Goal: Task Accomplishment & Management: Manage account settings

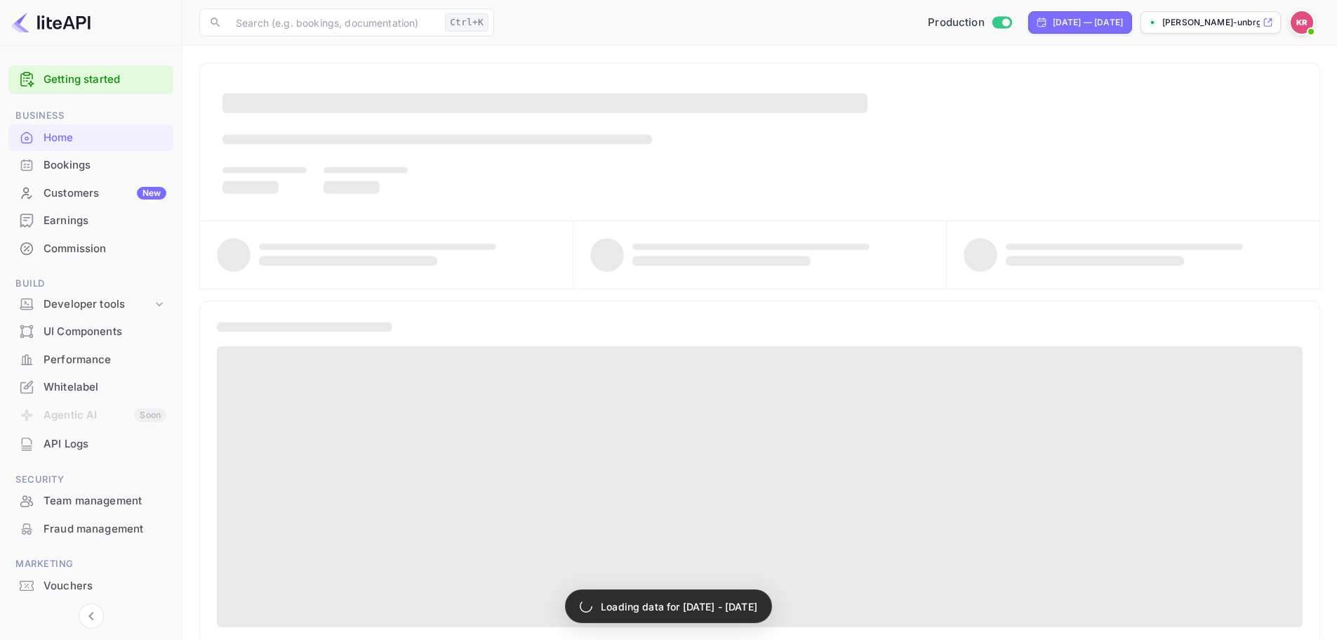
drag, startPoint x: 0, startPoint y: 0, endPoint x: 106, endPoint y: 158, distance: 190.2
click at [106, 158] on div "Bookings" at bounding box center [105, 165] width 123 height 16
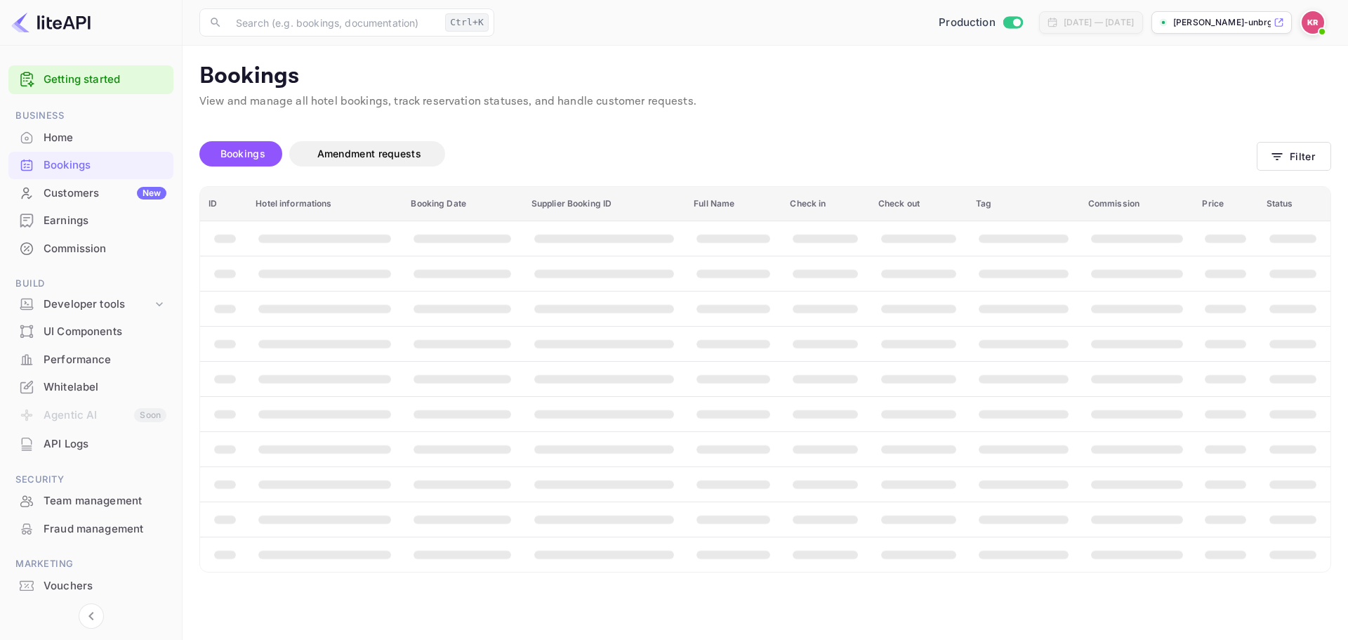
click at [213, 152] on span "Bookings" at bounding box center [242, 153] width 59 height 17
click at [1280, 152] on icon "button" at bounding box center [1277, 157] width 14 height 14
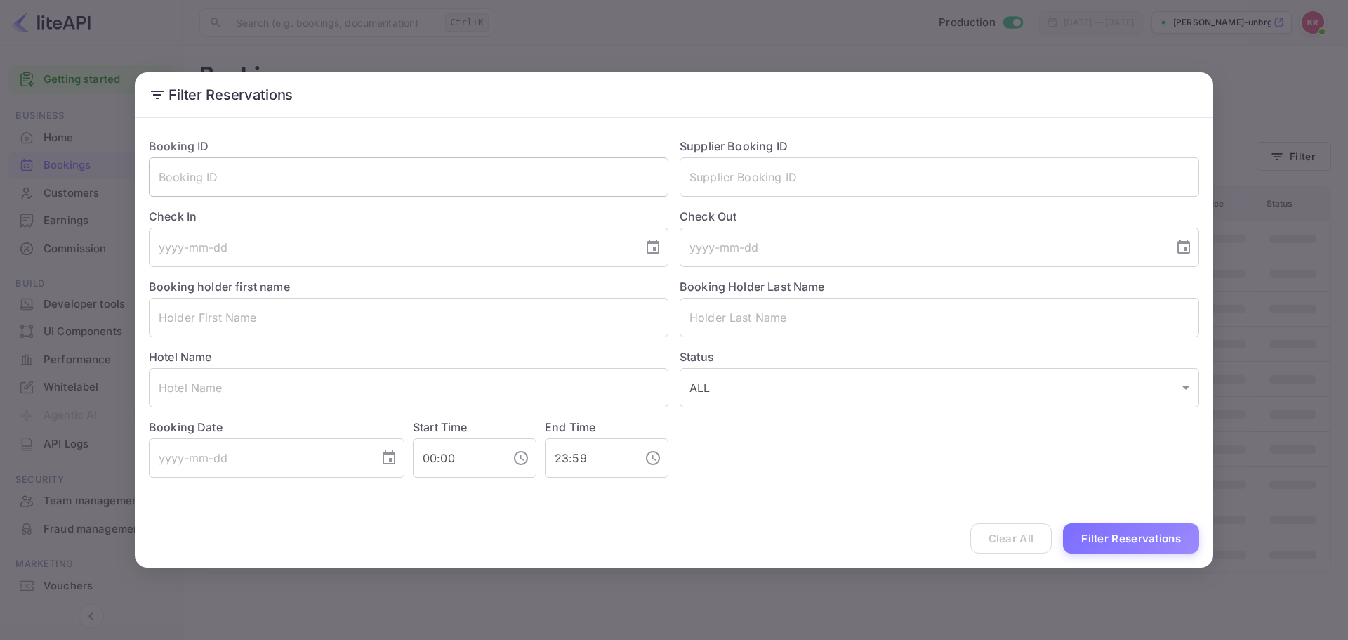
click at [392, 189] on input "text" at bounding box center [409, 176] width 520 height 39
paste input "EjKRETf2w"
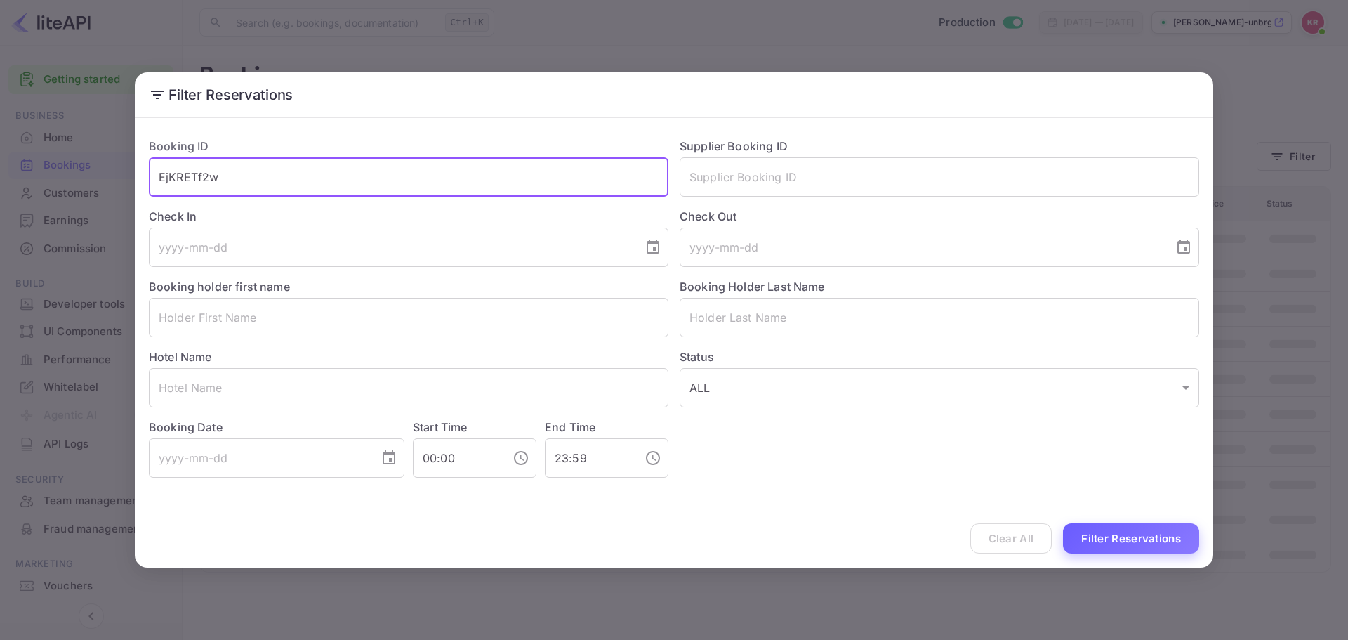
type input "EjKRETf2w"
click at [1128, 534] on button "Filter Reservations" at bounding box center [1131, 538] width 136 height 30
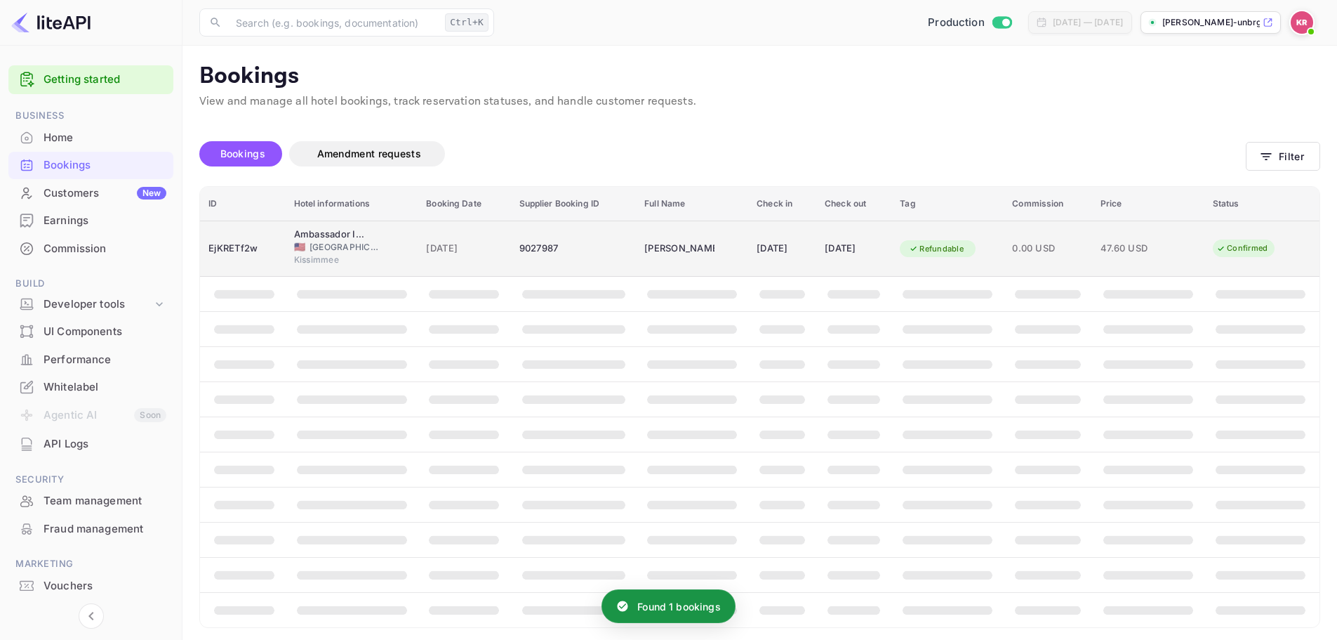
click at [350, 254] on span "Kissimmee" at bounding box center [329, 259] width 70 height 13
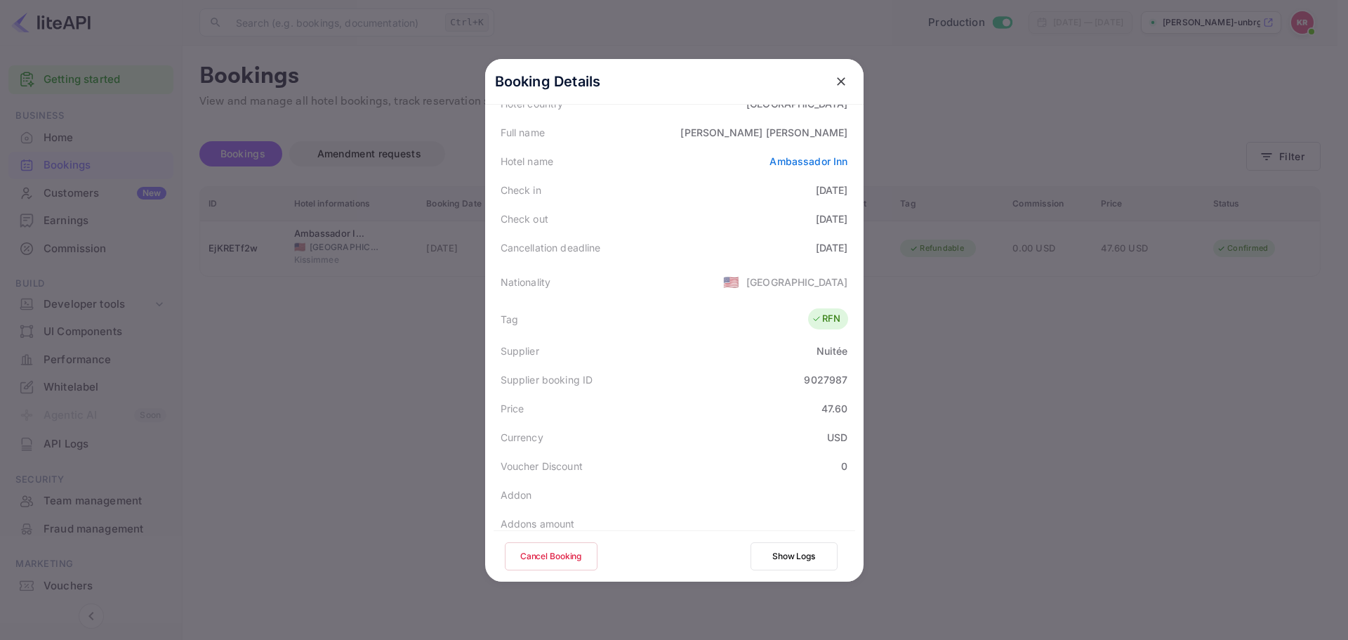
scroll to position [211, 0]
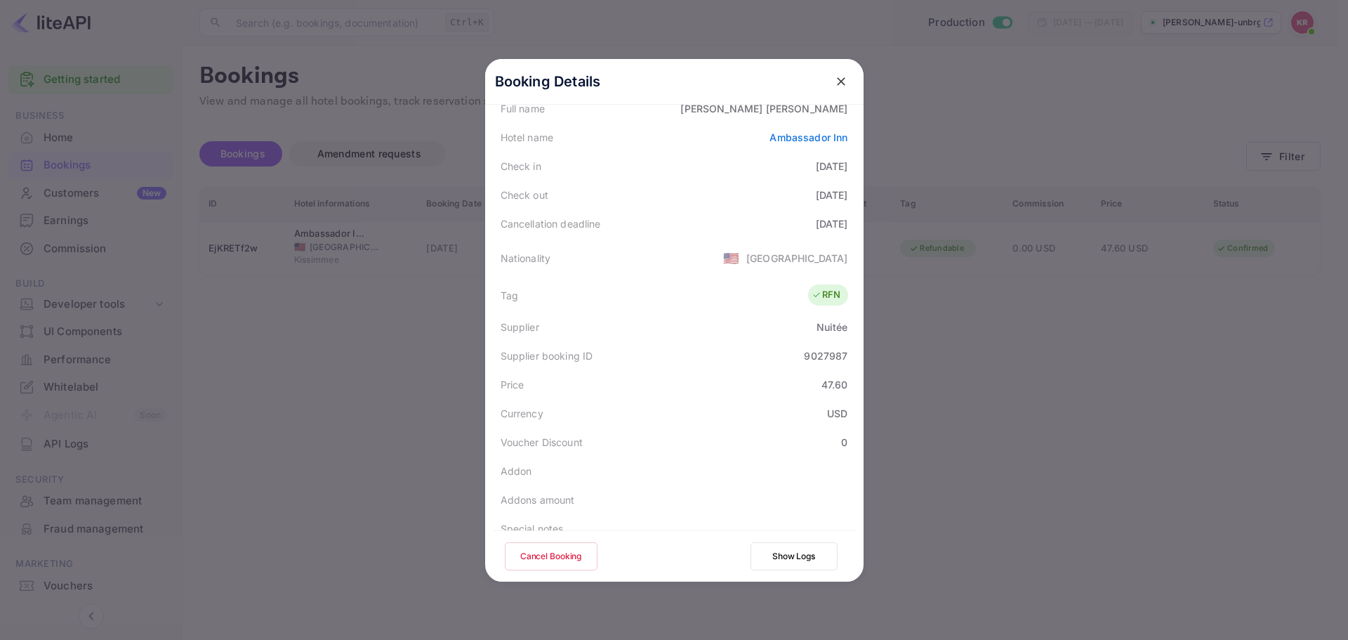
drag, startPoint x: 791, startPoint y: 234, endPoint x: 842, endPoint y: 234, distance: 52.0
click at [842, 234] on div "Cancellation deadline 2025-08-27" at bounding box center [675, 223] width 362 height 29
click at [816, 274] on div "Nationality 🇺🇸 United States" at bounding box center [675, 257] width 362 height 39
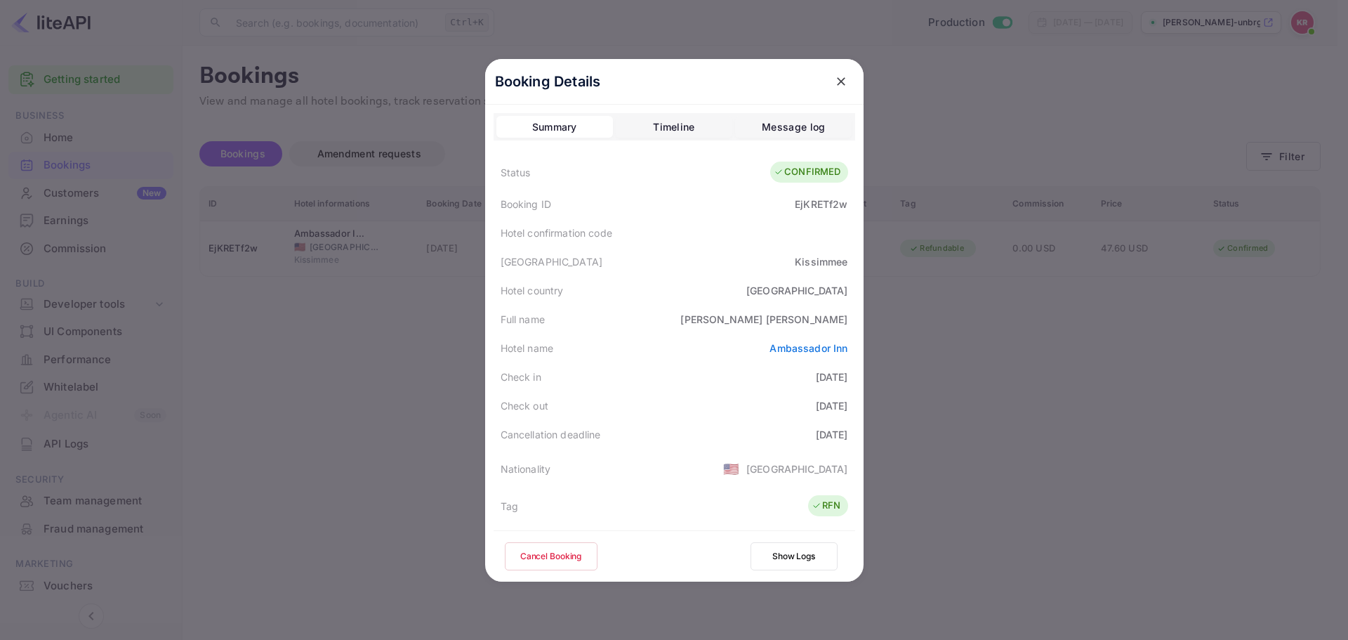
scroll to position [70, 0]
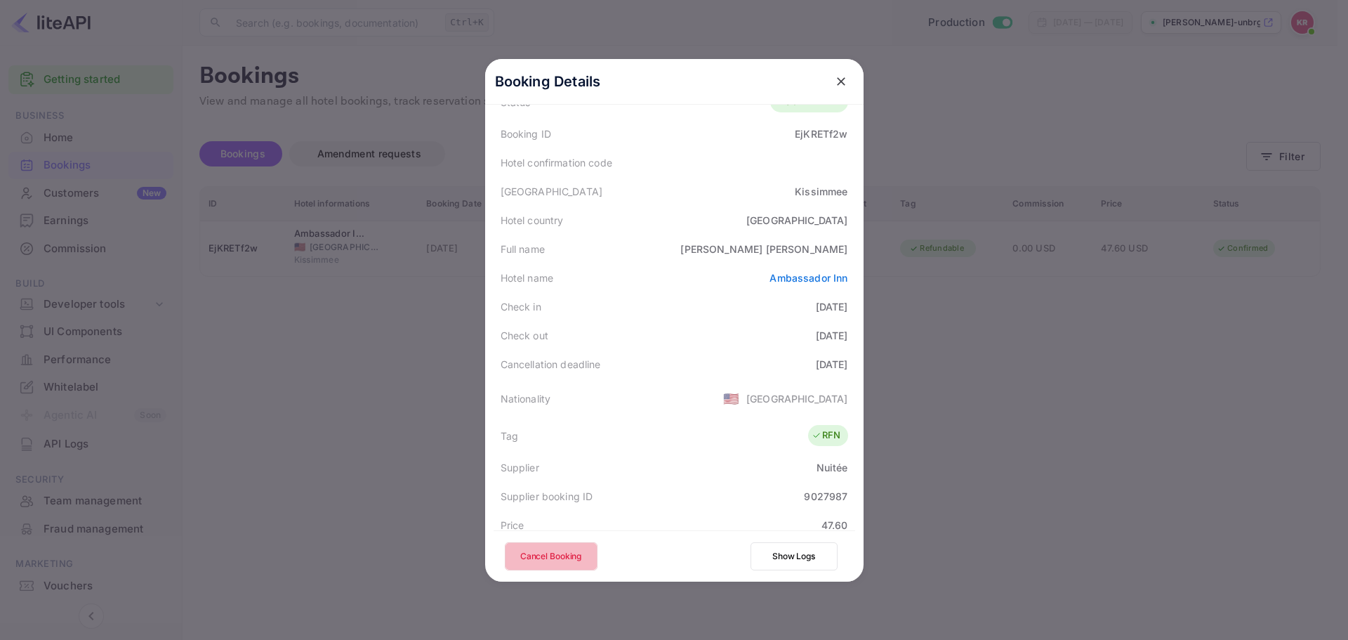
click at [570, 553] on button "Cancel Booking" at bounding box center [551, 556] width 93 height 28
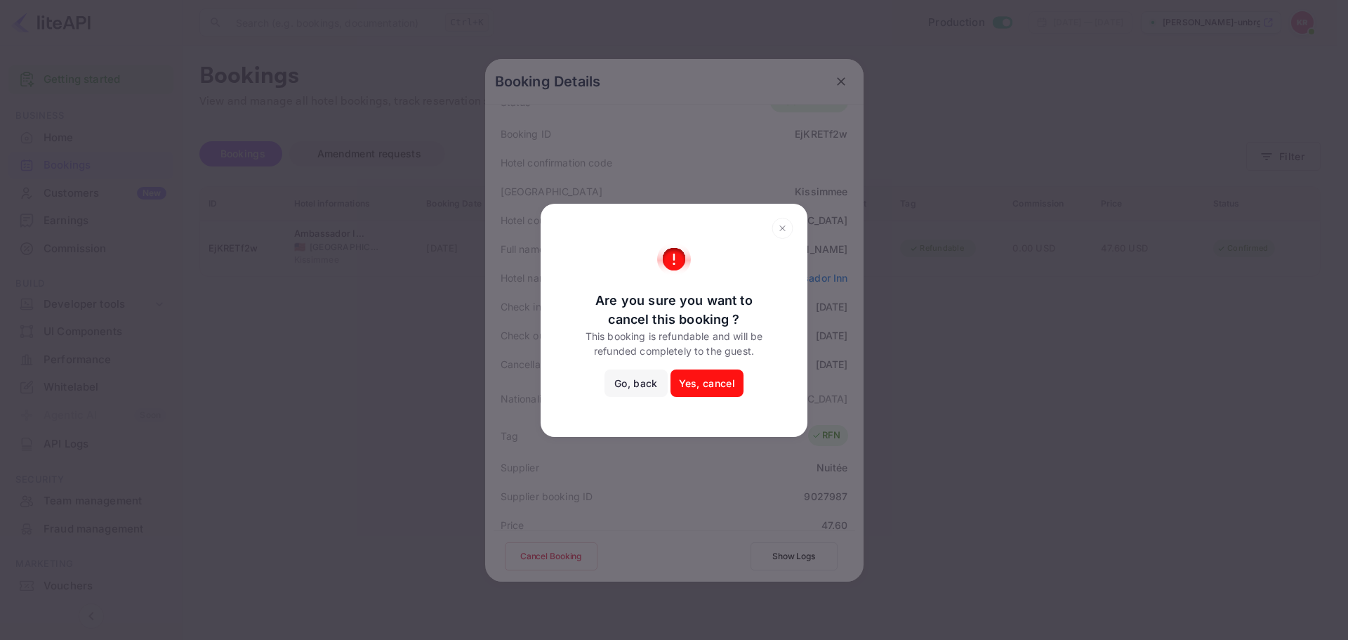
click at [711, 384] on button "Yes, cancel" at bounding box center [706, 383] width 73 height 28
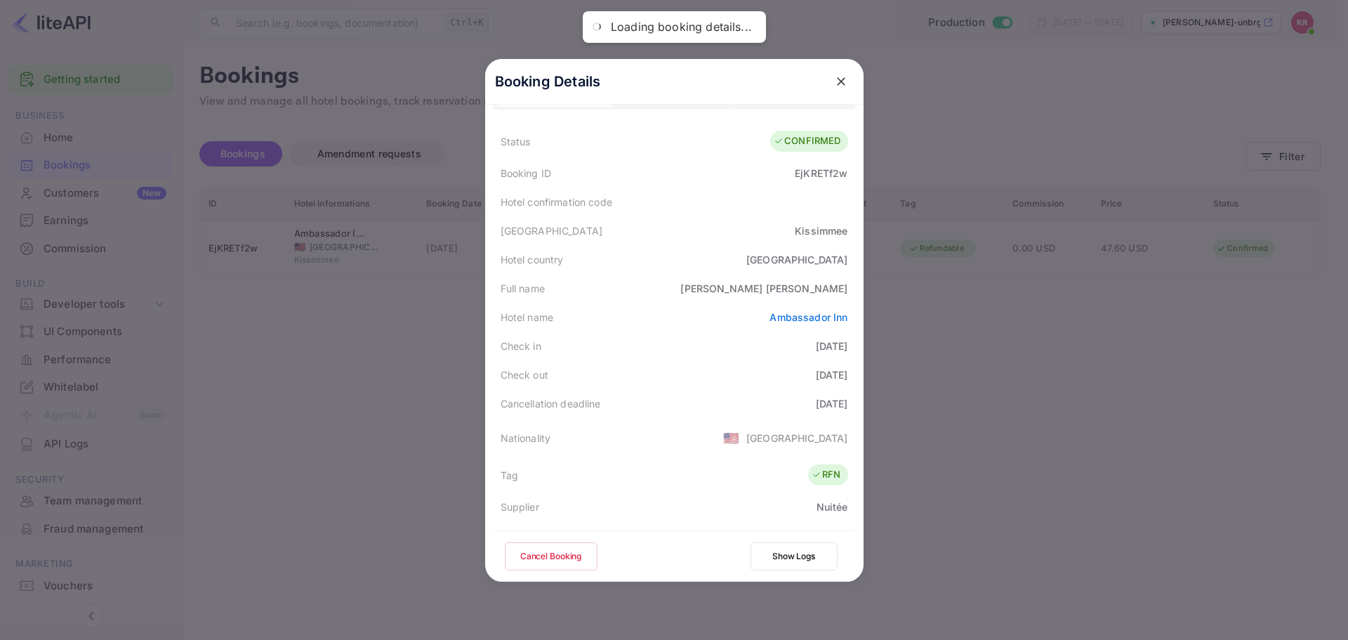
scroll to position [0, 0]
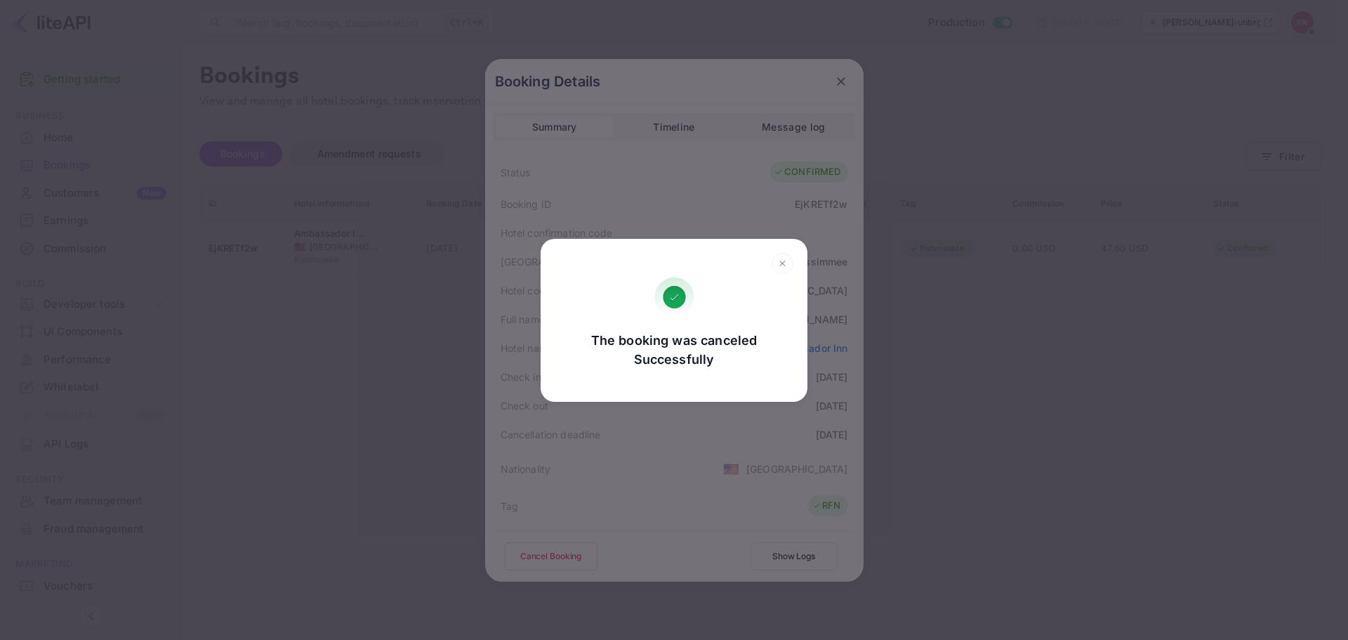
click at [785, 259] on icon at bounding box center [783, 263] width 22 height 21
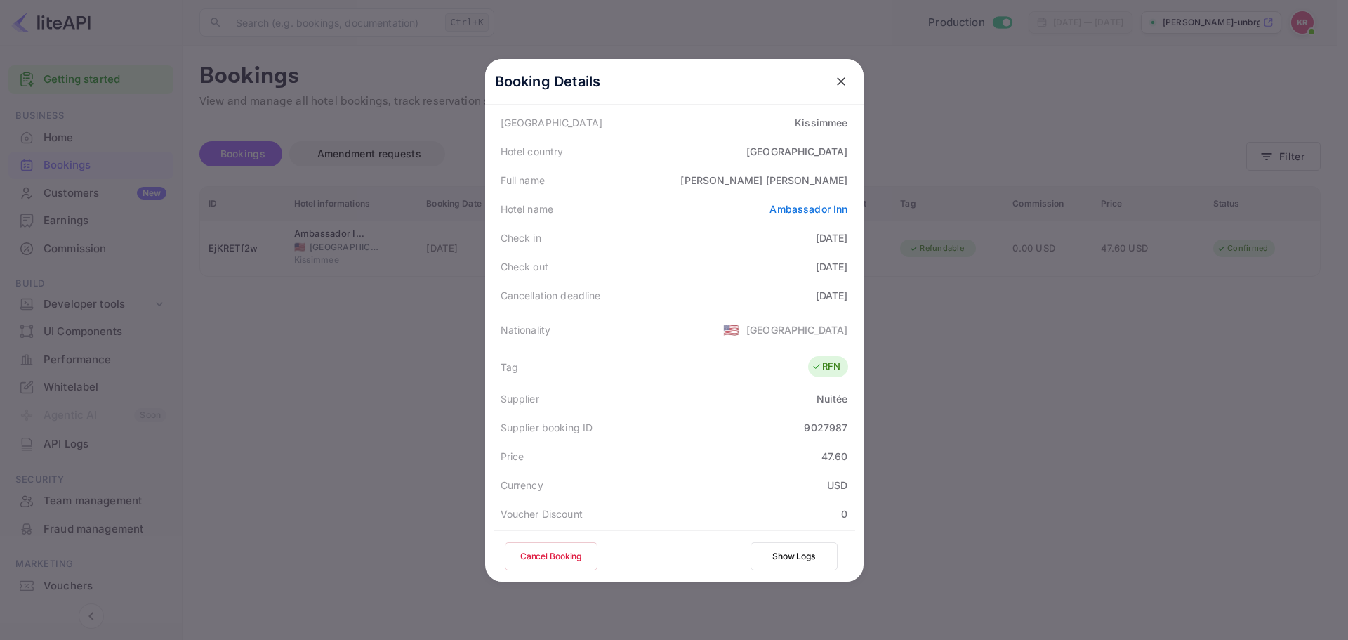
scroll to position [140, 0]
click at [834, 81] on icon "close" at bounding box center [841, 81] width 14 height 14
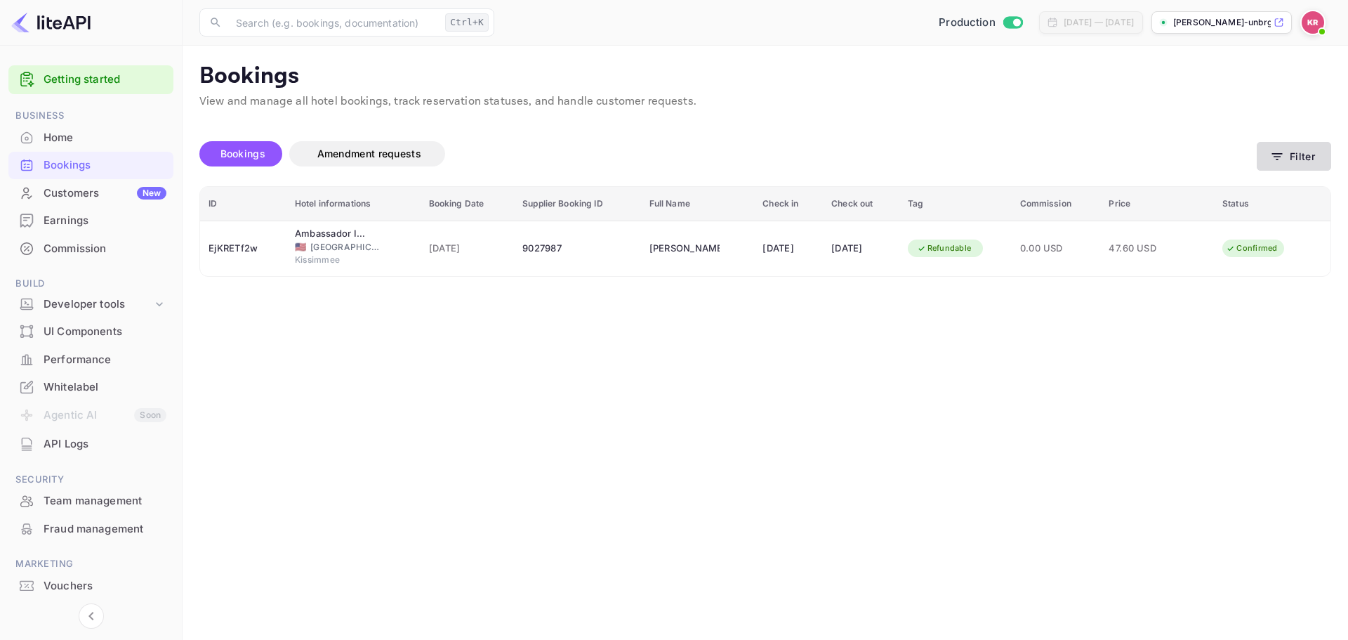
click at [1314, 157] on button "Filter" at bounding box center [1294, 156] width 74 height 29
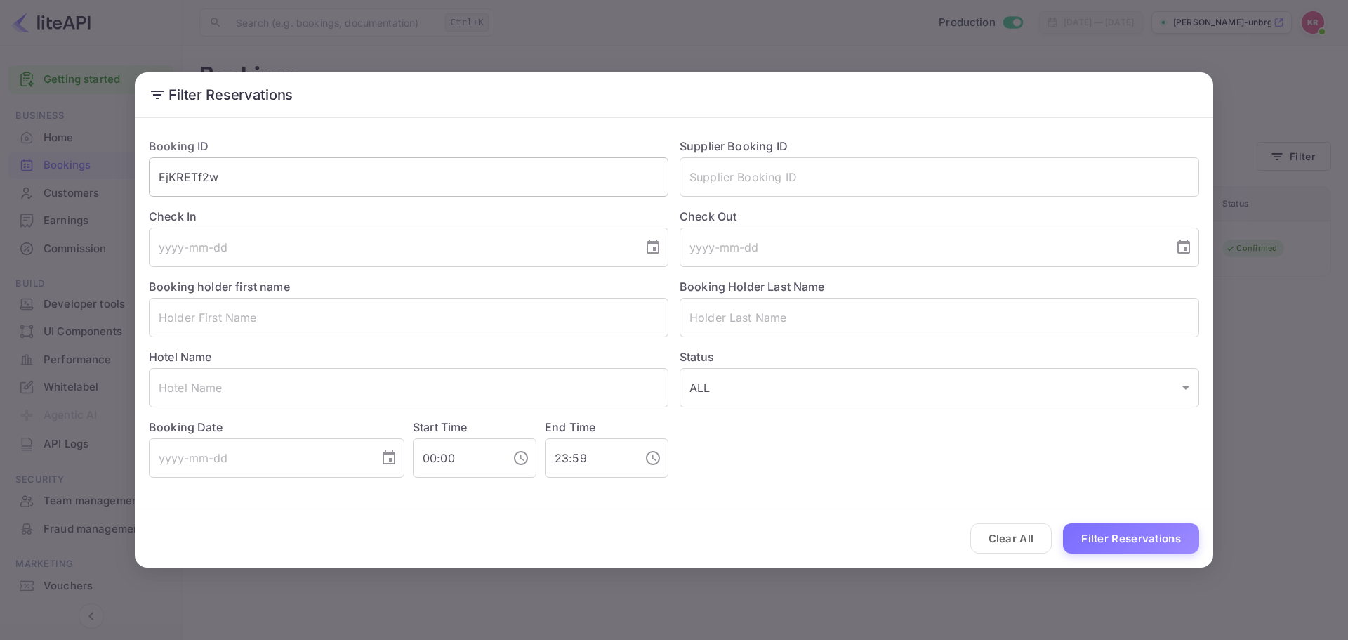
click at [478, 166] on input "EjKRETf2w" at bounding box center [409, 176] width 520 height 39
click at [1144, 543] on button "Filter Reservations" at bounding box center [1131, 538] width 136 height 30
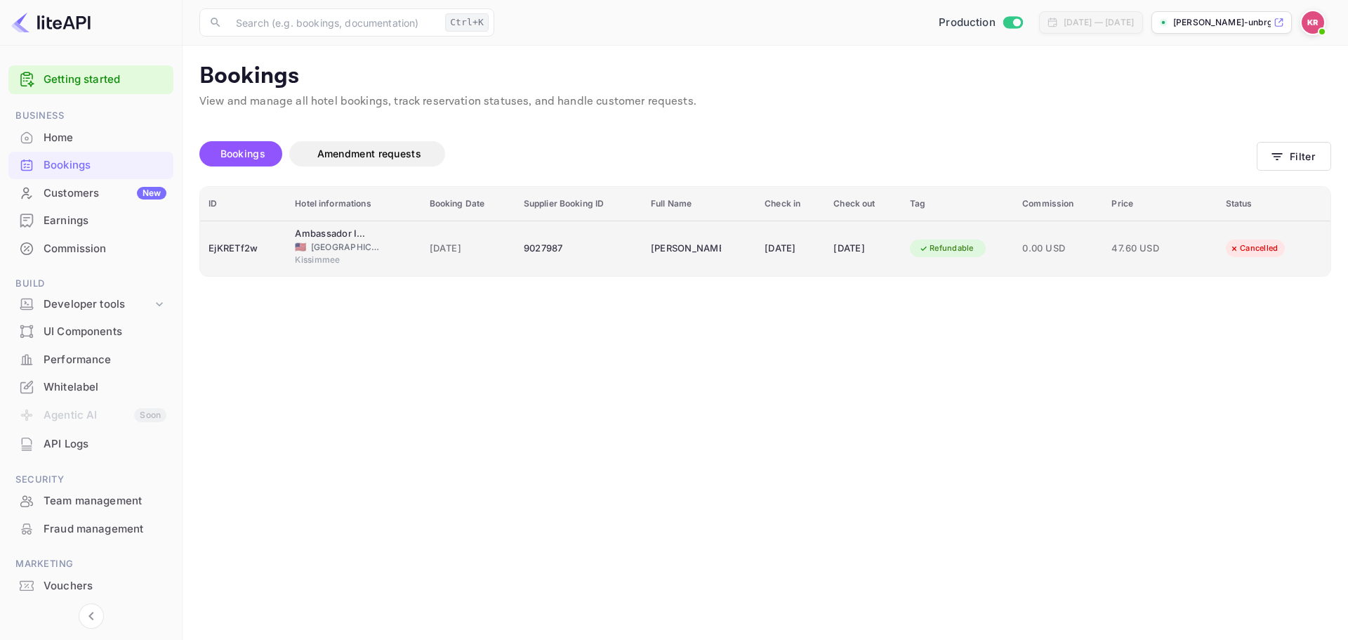
click at [248, 256] on div "EjKRETf2w" at bounding box center [244, 248] width 70 height 22
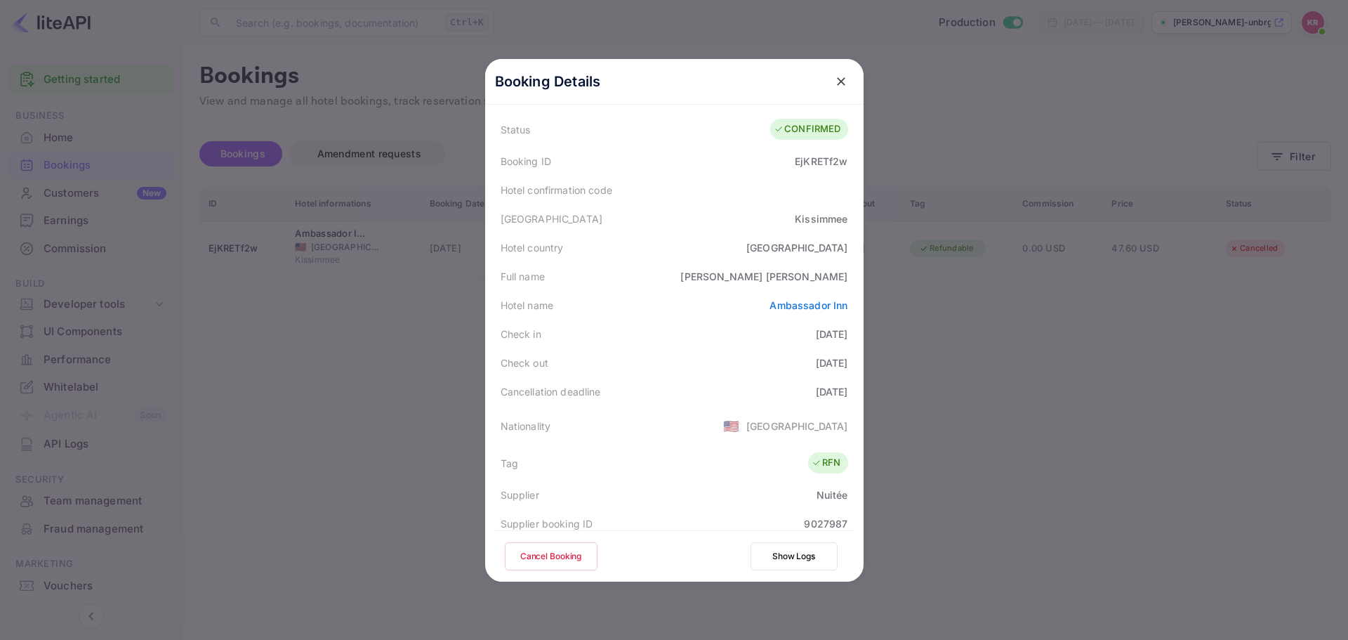
scroll to position [0, 0]
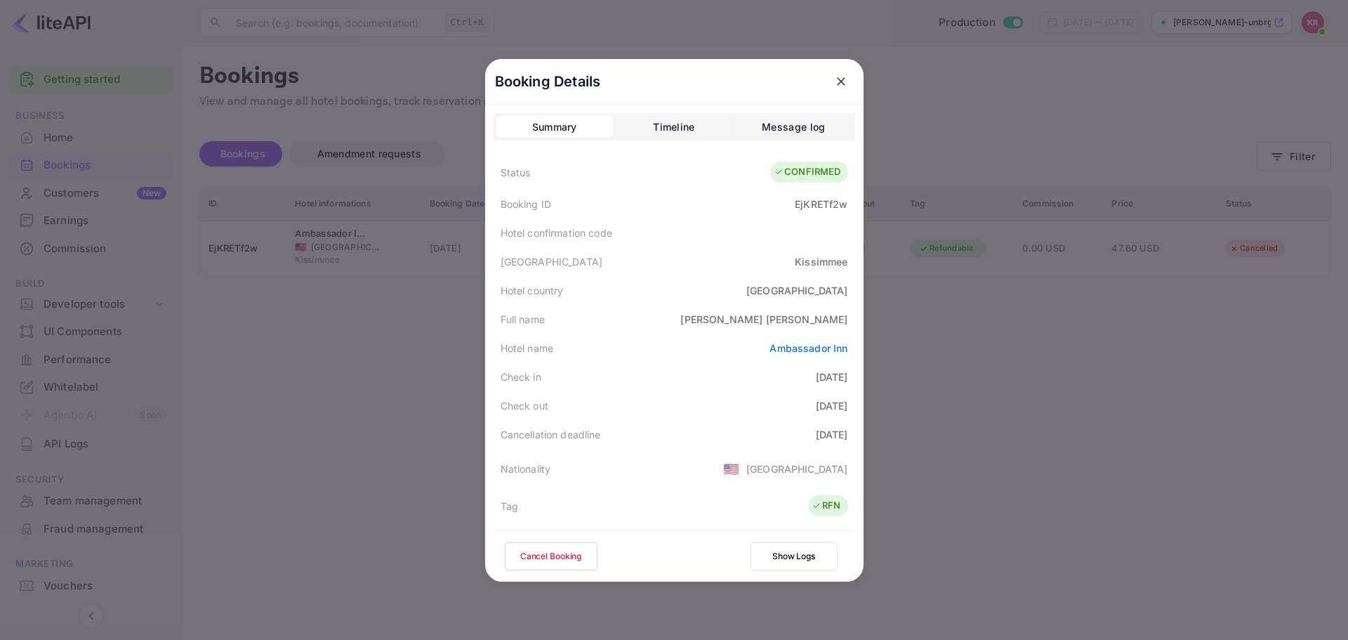
drag, startPoint x: 816, startPoint y: 70, endPoint x: 827, endPoint y: 74, distance: 12.0
click at [819, 73] on div "Booking Details" at bounding box center [674, 82] width 378 height 46
click at [837, 79] on icon "close" at bounding box center [841, 81] width 8 height 8
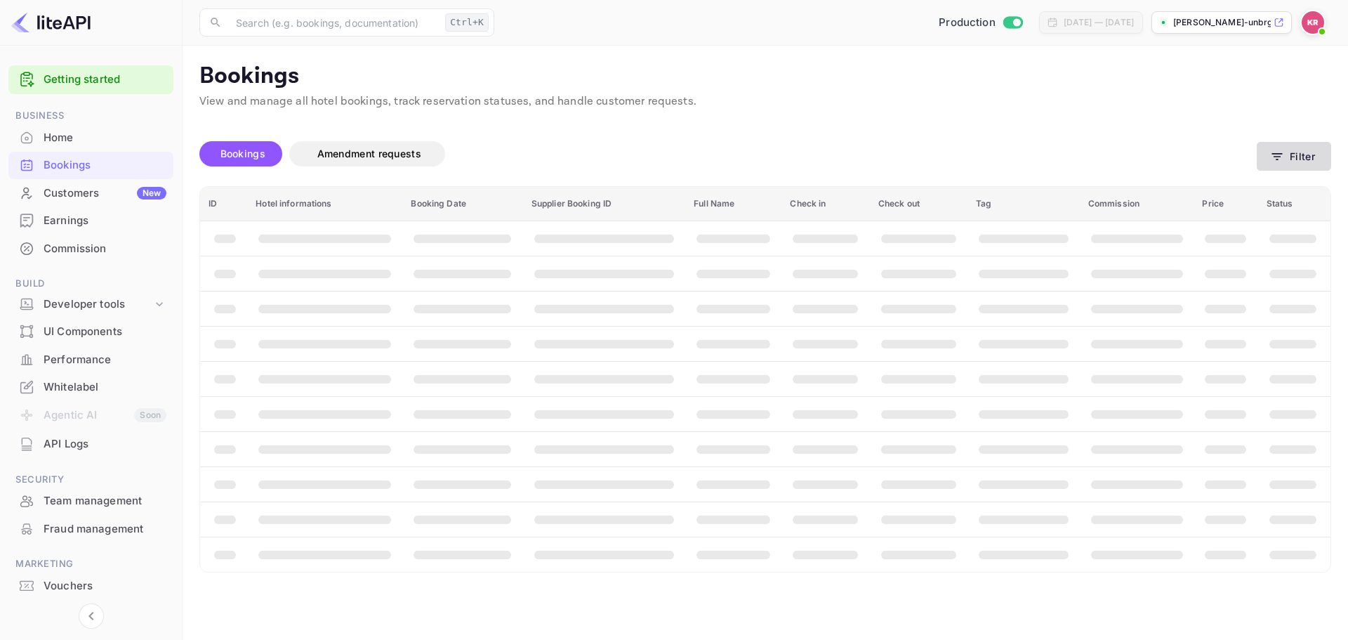
click at [1324, 147] on button "Filter" at bounding box center [1294, 156] width 74 height 29
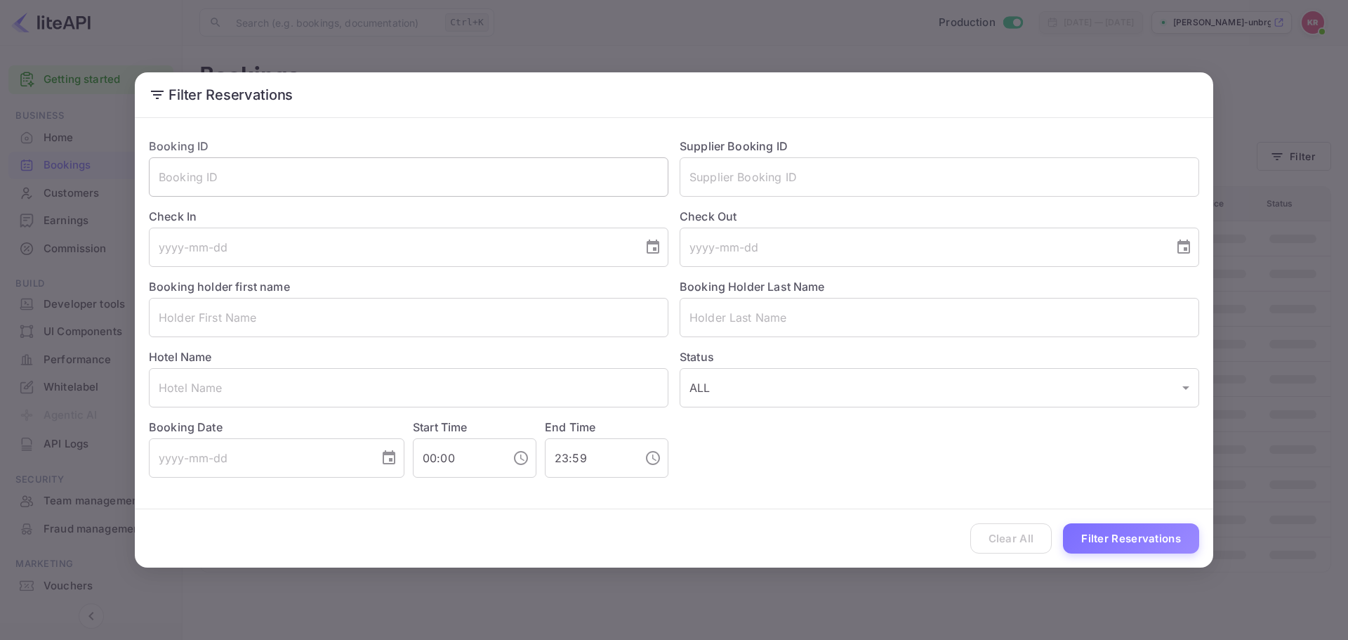
click at [494, 196] on input "text" at bounding box center [409, 176] width 520 height 39
paste input "932359"
click at [385, 186] on input "932359" at bounding box center [409, 176] width 520 height 39
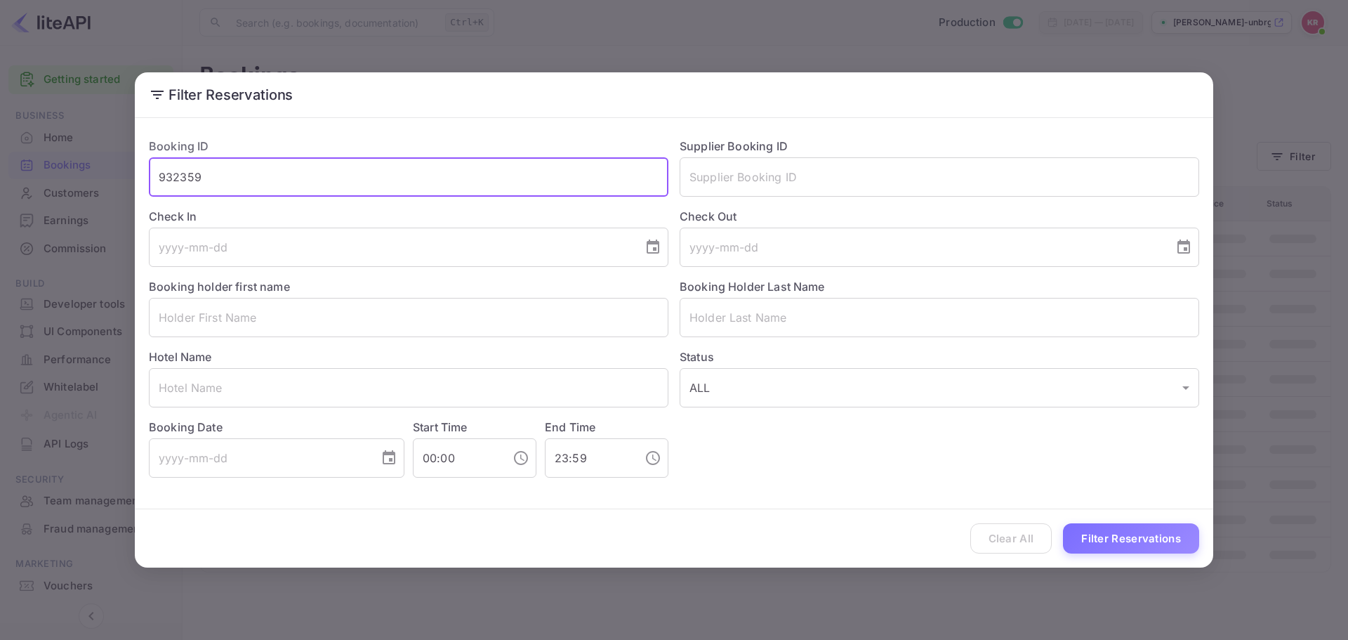
paste input "EjKRETf2w"
type input "EjKRETf2w"
drag, startPoint x: 1198, startPoint y: 561, endPoint x: 1194, endPoint y: 554, distance: 8.2
click at [1195, 555] on div "Clear All Filter Reservations" at bounding box center [674, 538] width 1078 height 58
click at [1187, 543] on button "Filter Reservations" at bounding box center [1131, 538] width 136 height 30
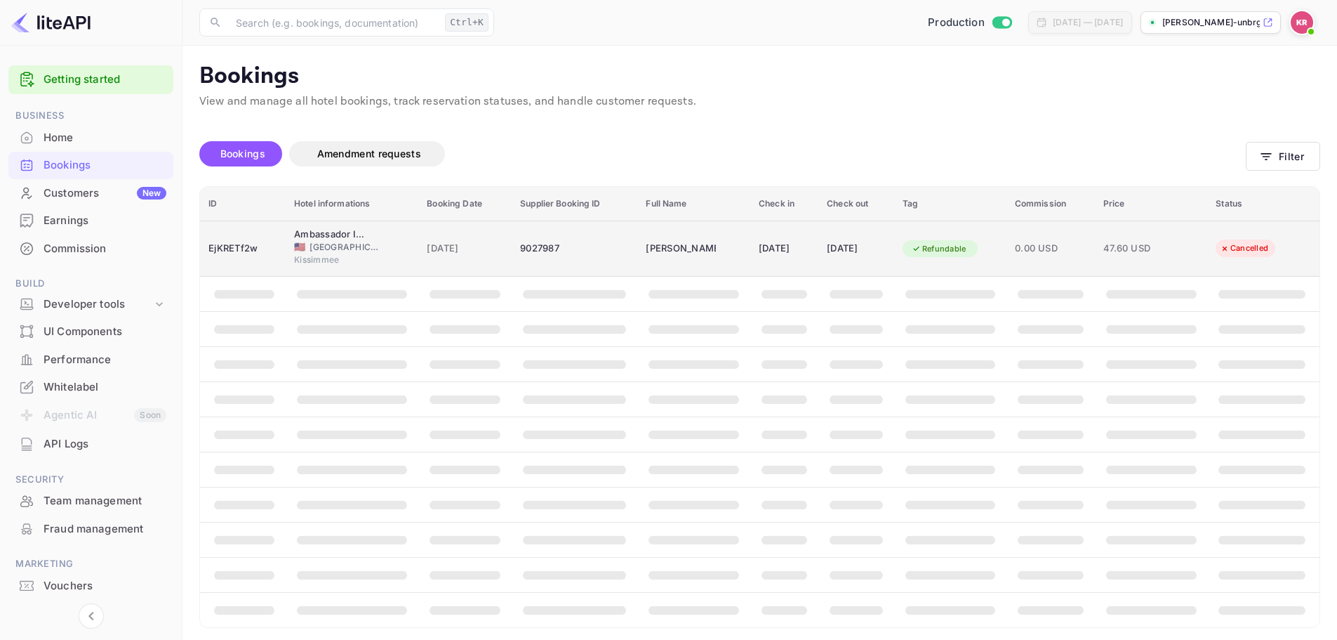
click at [315, 242] on span "[GEOGRAPHIC_DATA]" at bounding box center [345, 247] width 70 height 13
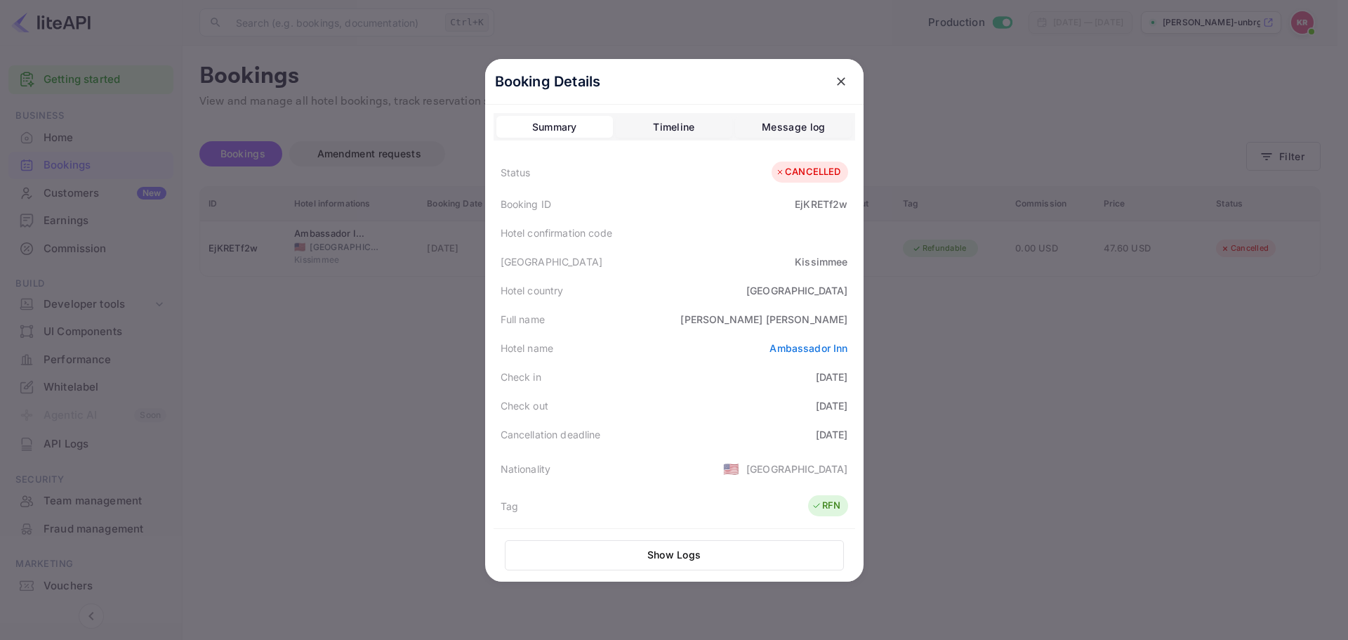
click at [836, 74] on icon "close" at bounding box center [841, 81] width 14 height 14
